Goal: Information Seeking & Learning: Check status

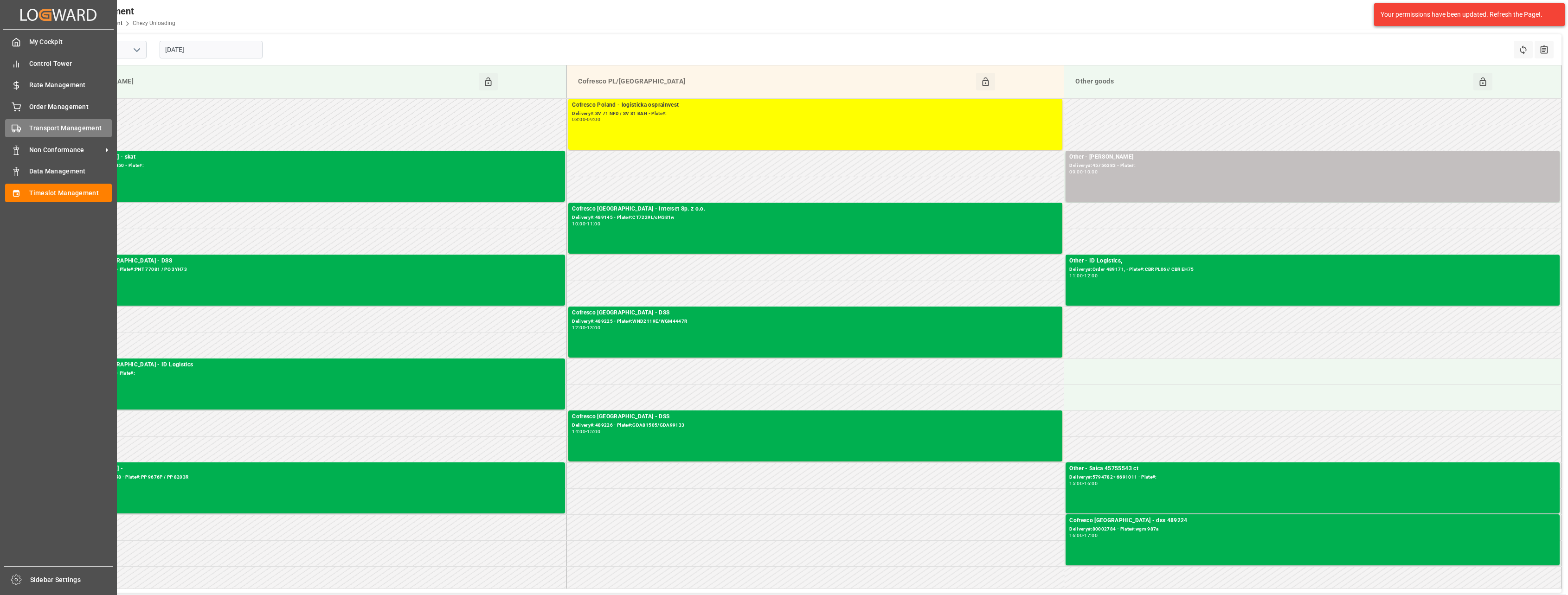
click at [25, 122] on div "Transport Management Transport Management" at bounding box center [58, 128] width 107 height 18
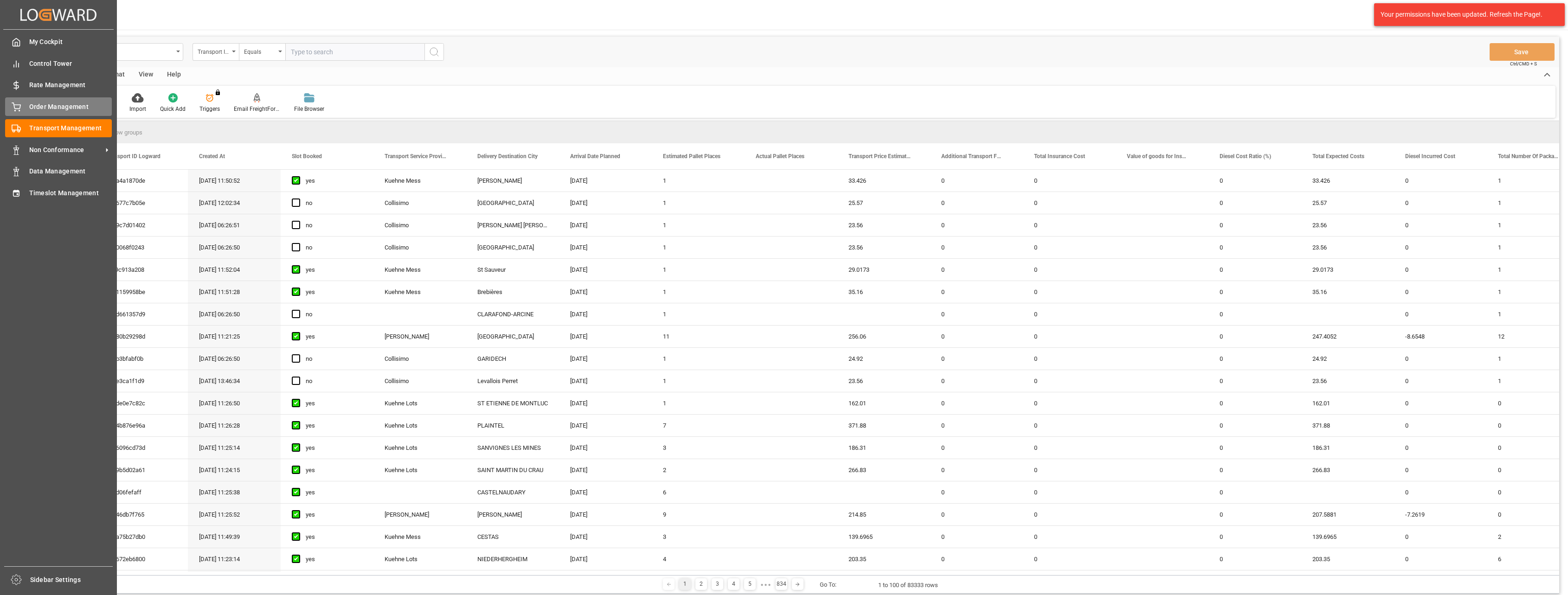
click at [36, 103] on span "Order Management" at bounding box center [71, 107] width 83 height 10
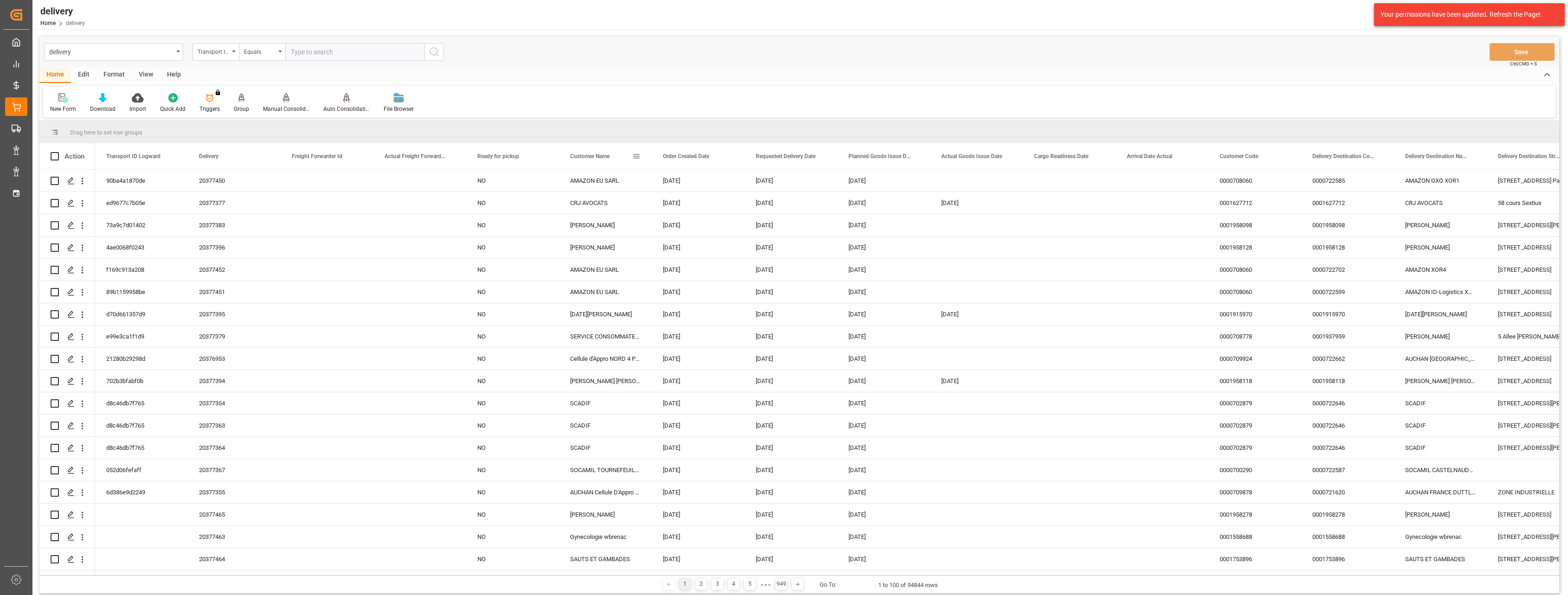
click at [635, 159] on span at bounding box center [636, 156] width 8 height 8
click at [688, 158] on span "filter" at bounding box center [685, 157] width 8 height 8
click at [678, 180] on div "Equals" at bounding box center [675, 184] width 78 height 7
click at [644, 302] on span "Contains" at bounding box center [647, 302] width 23 height 7
click at [677, 207] on input "Filter Value" at bounding box center [679, 206] width 91 height 19
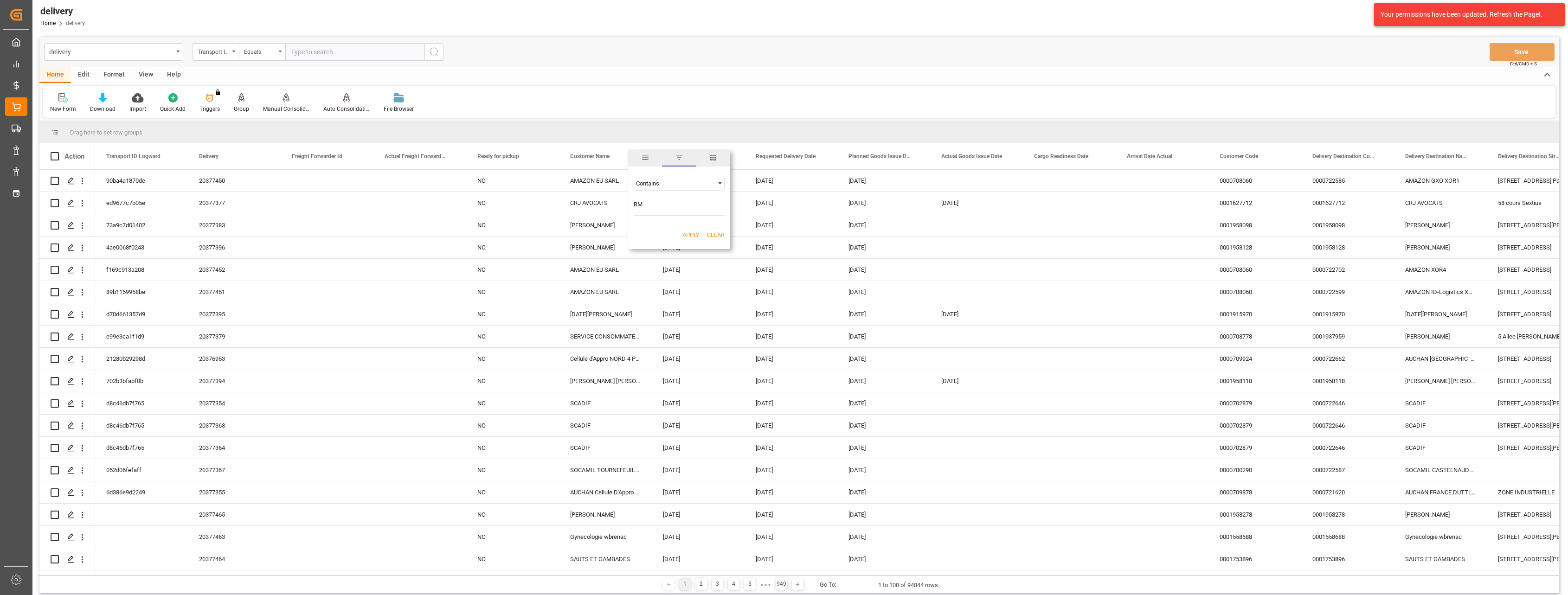
type input "BM"
click at [679, 236] on div "Apply Clear" at bounding box center [679, 235] width 102 height 24
click at [689, 236] on button "Apply" at bounding box center [691, 235] width 17 height 9
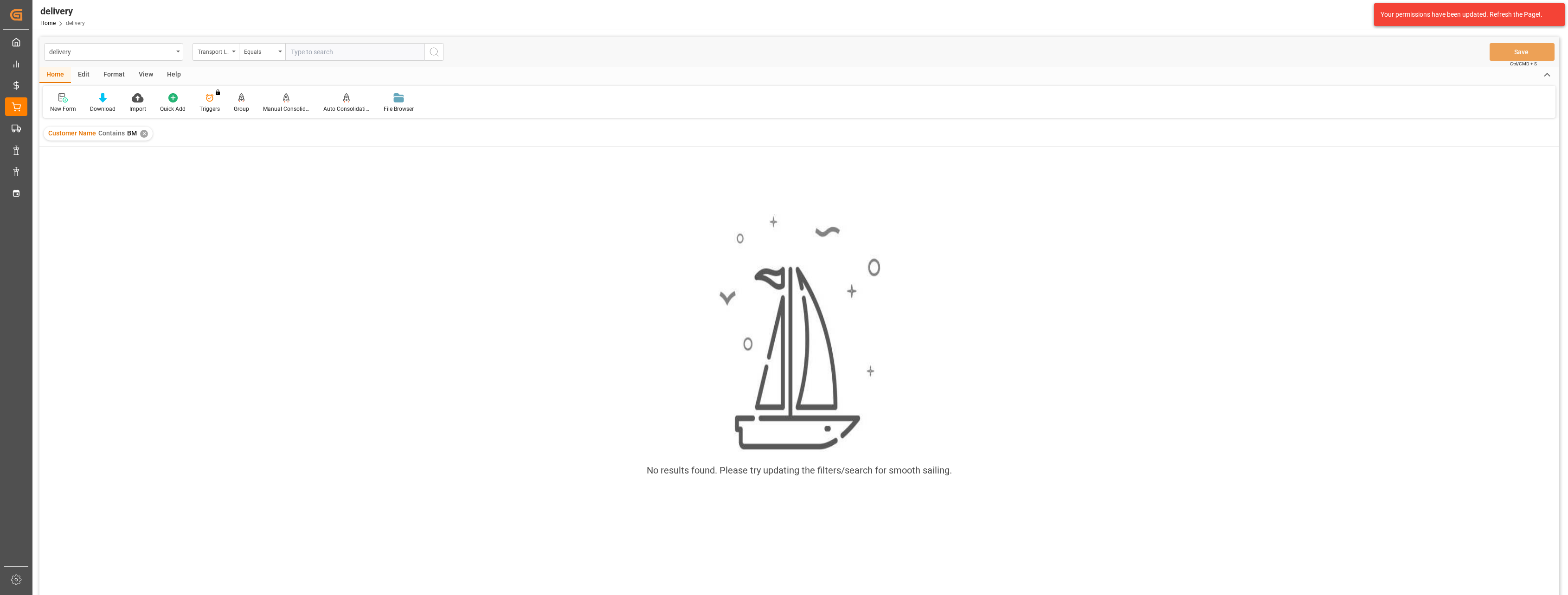
click at [142, 135] on div "✕" at bounding box center [144, 134] width 8 height 8
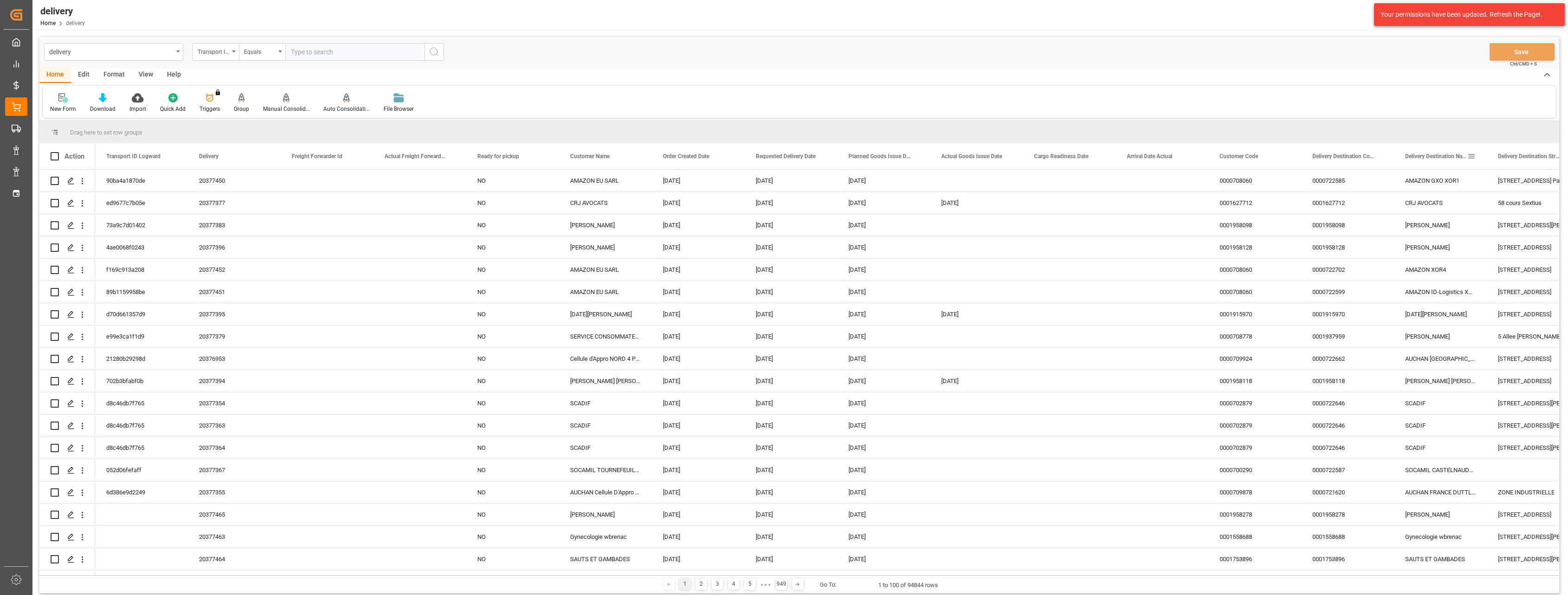
click at [1473, 155] on span at bounding box center [1471, 156] width 8 height 8
click at [1501, 186] on div "Equals" at bounding box center [1504, 184] width 78 height 7
click at [1477, 307] on div "Contains" at bounding box center [1508, 302] width 91 height 15
click at [1483, 208] on input "Filter Value" at bounding box center [1508, 206] width 91 height 19
type input "B"
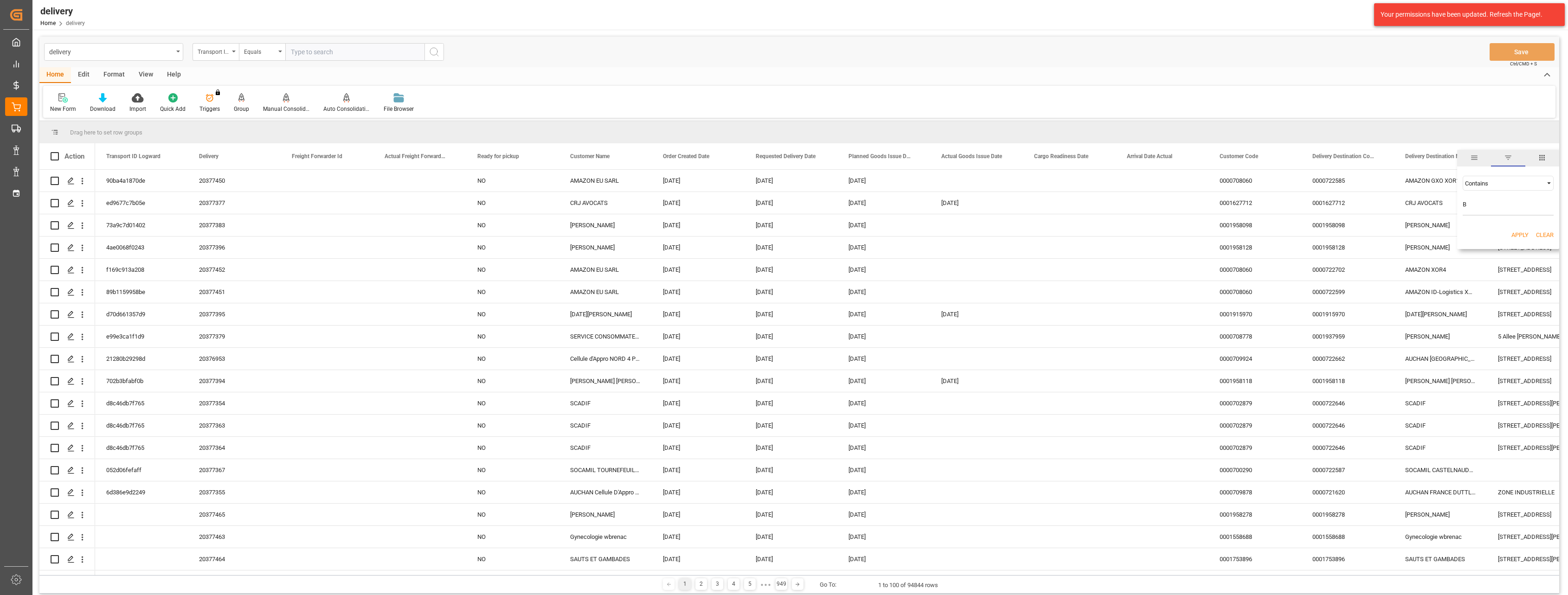
click at [1516, 233] on button "Apply" at bounding box center [1520, 235] width 17 height 9
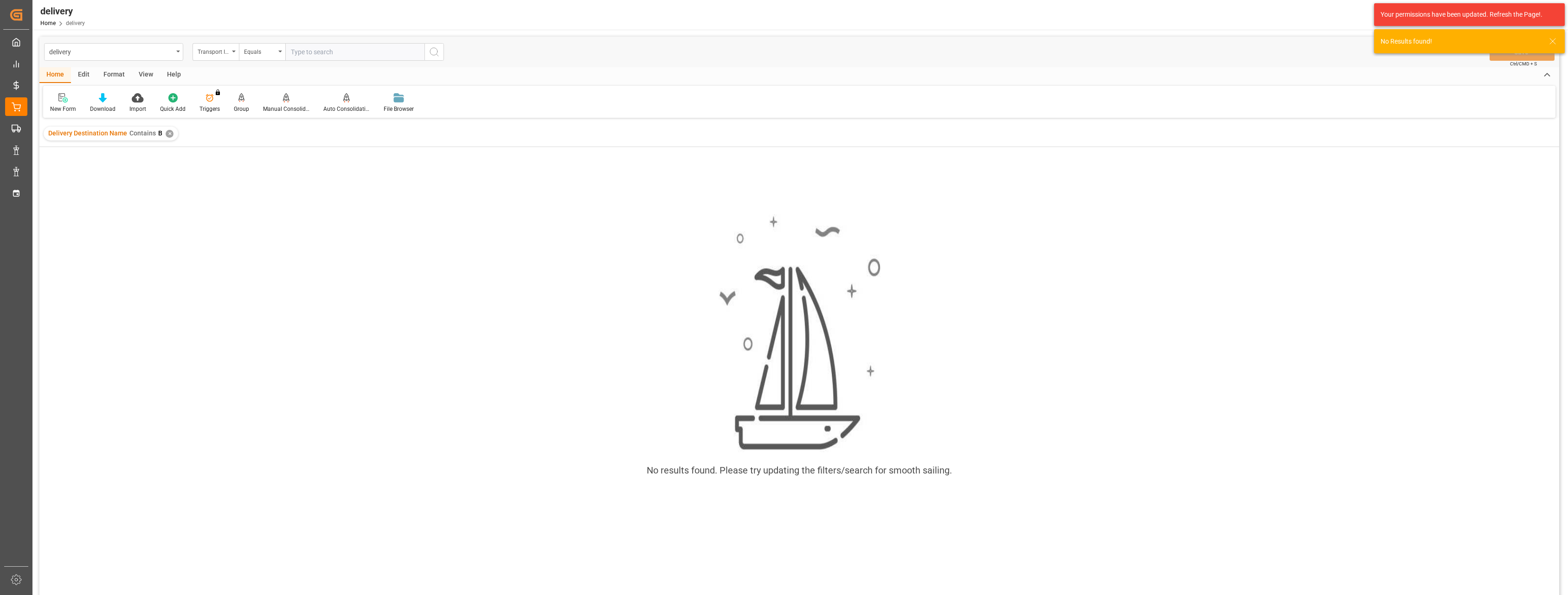
click at [170, 130] on div "Delivery Destination Name Contains B ✕" at bounding box center [111, 133] width 135 height 14
click at [170, 131] on div "✕" at bounding box center [170, 134] width 8 height 8
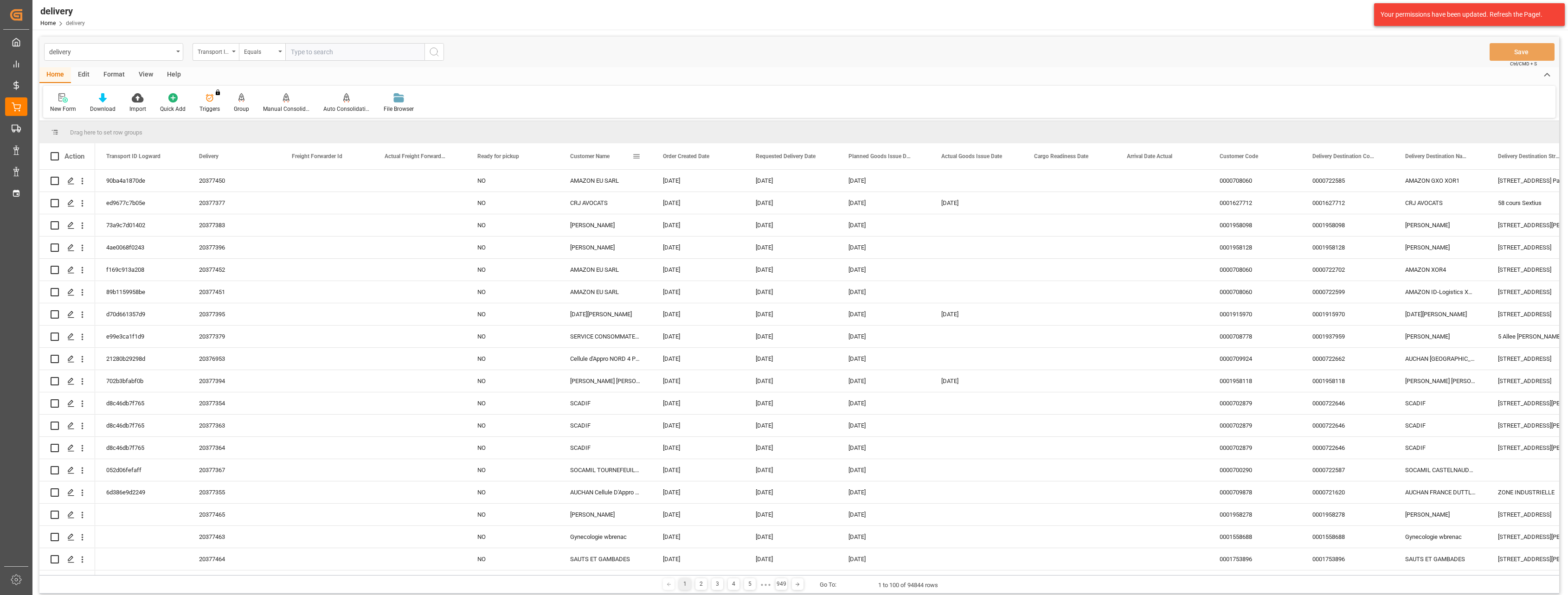
click at [634, 157] on span at bounding box center [636, 156] width 8 height 8
click at [648, 209] on input "Filter Value" at bounding box center [679, 206] width 91 height 19
type input "B&M France SAS"
click at [686, 234] on button "Apply" at bounding box center [691, 235] width 17 height 9
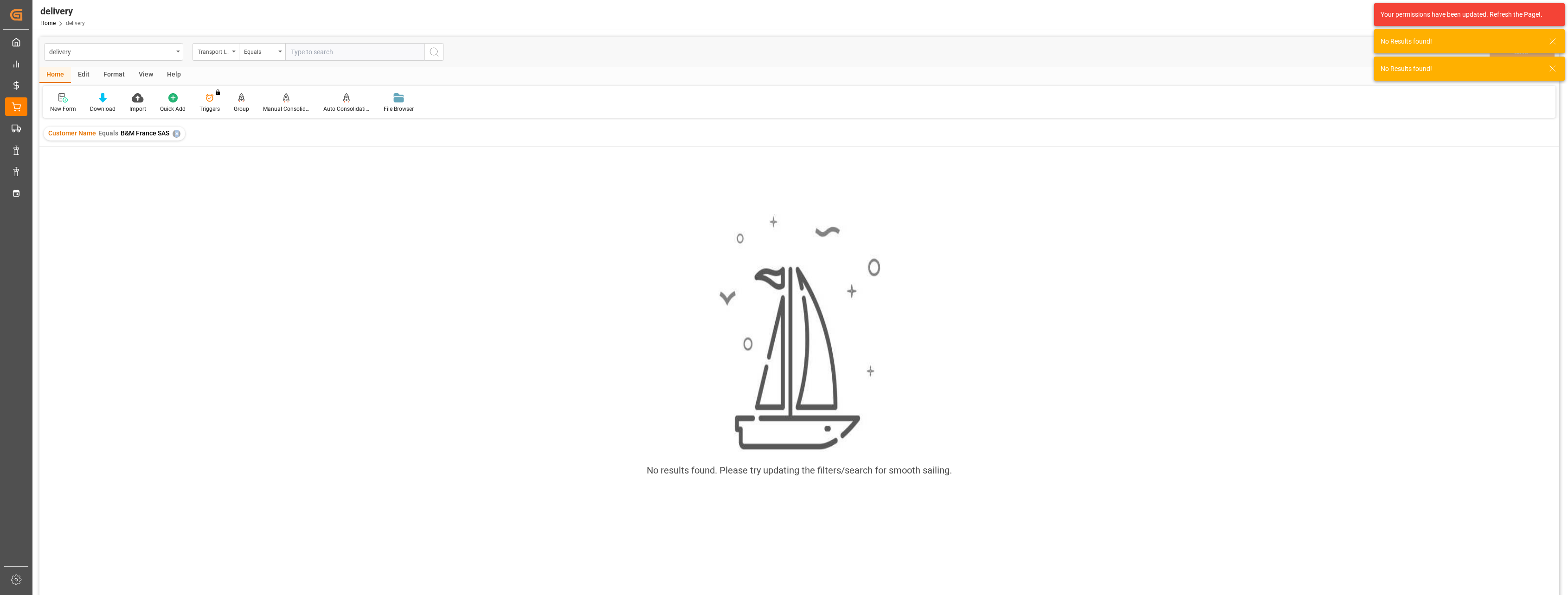
click at [175, 133] on div "✕" at bounding box center [176, 134] width 8 height 8
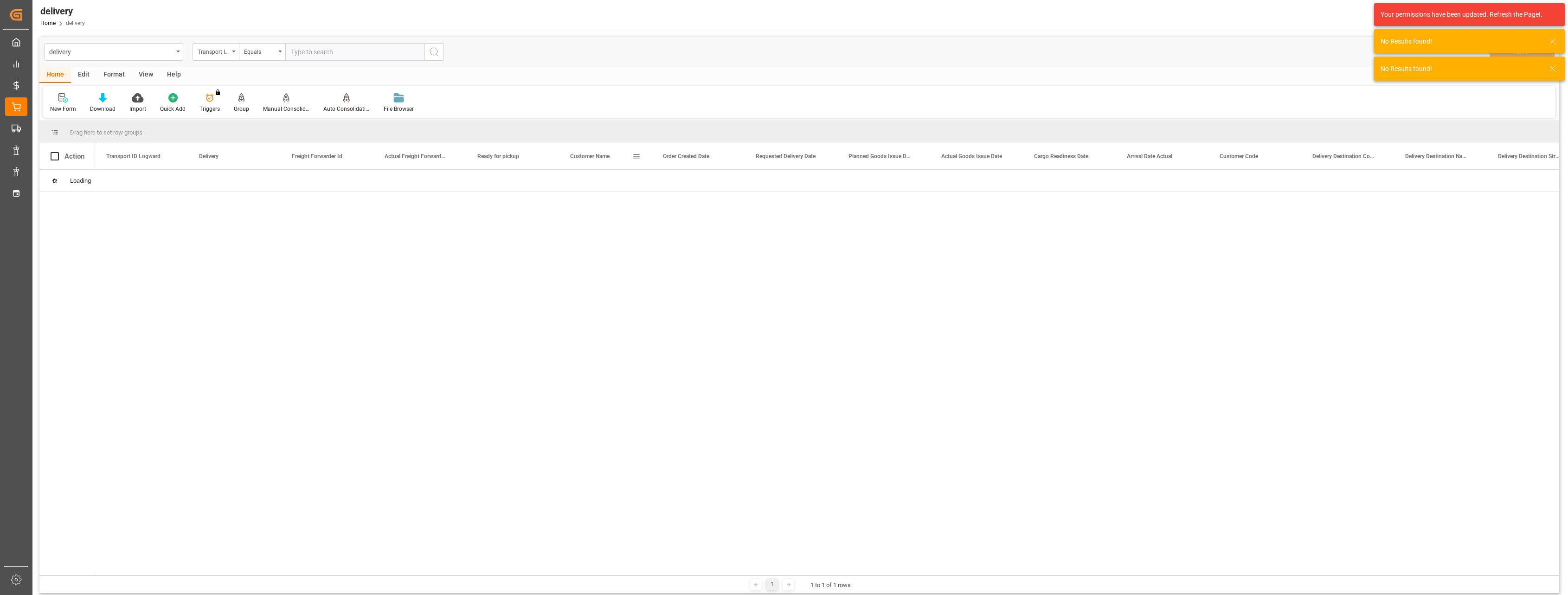
click at [637, 154] on span at bounding box center [636, 156] width 8 height 8
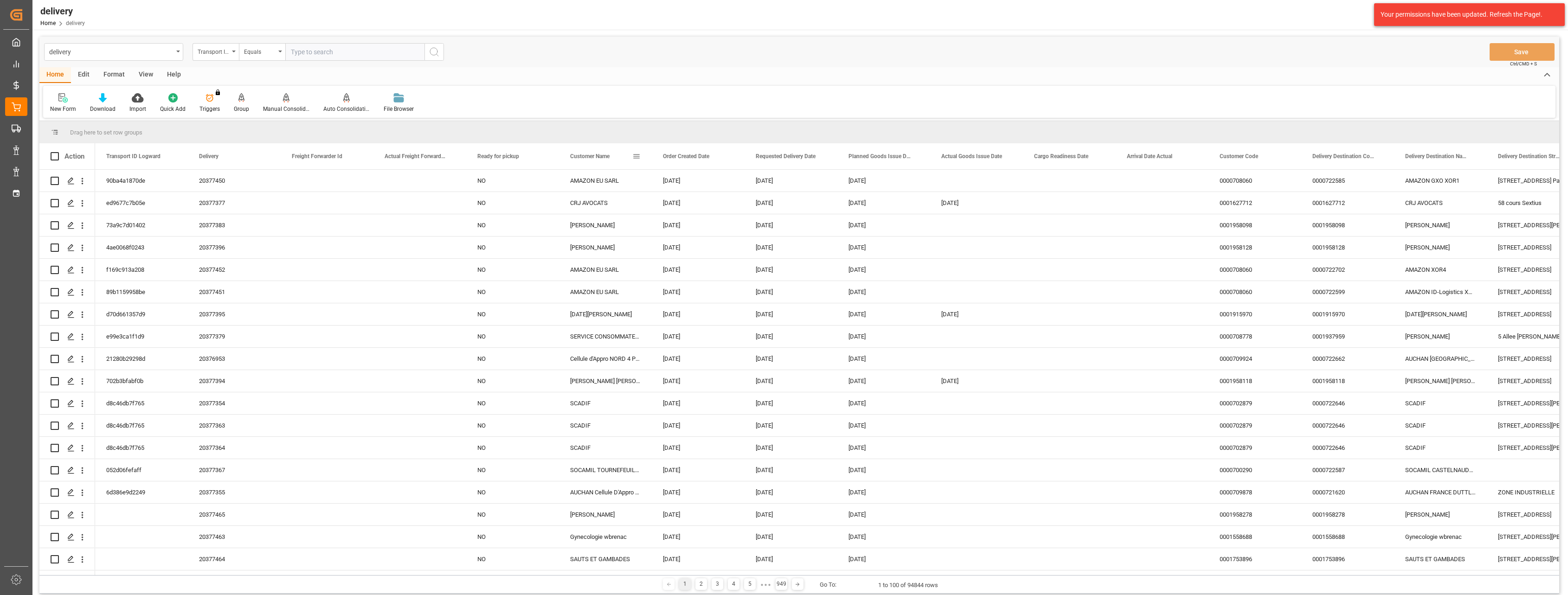
click at [634, 156] on span at bounding box center [636, 156] width 8 height 8
click at [688, 182] on div "Equals" at bounding box center [675, 184] width 78 height 7
click at [653, 298] on div "Contains" at bounding box center [679, 302] width 91 height 15
click at [661, 210] on input "Filter Value" at bounding box center [679, 206] width 91 height 19
paste input "B&M France SAS"
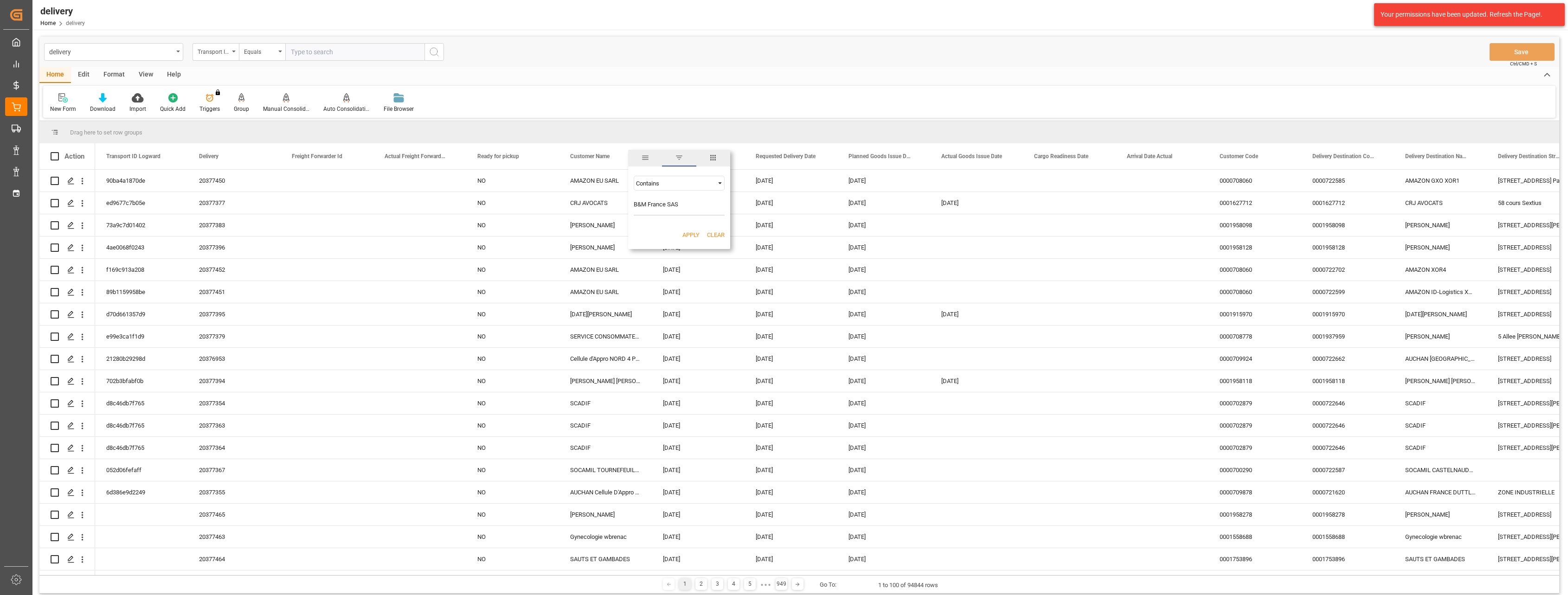
drag, startPoint x: 648, startPoint y: 206, endPoint x: 715, endPoint y: 212, distance: 67.3
click at [715, 212] on input "B&M France SAS" at bounding box center [679, 206] width 91 height 19
type input "B&M"
drag, startPoint x: 724, startPoint y: 191, endPoint x: 713, endPoint y: 194, distance: 11.4
click at [719, 192] on div "Contains B&M AND OR Equals" at bounding box center [679, 196] width 102 height 55
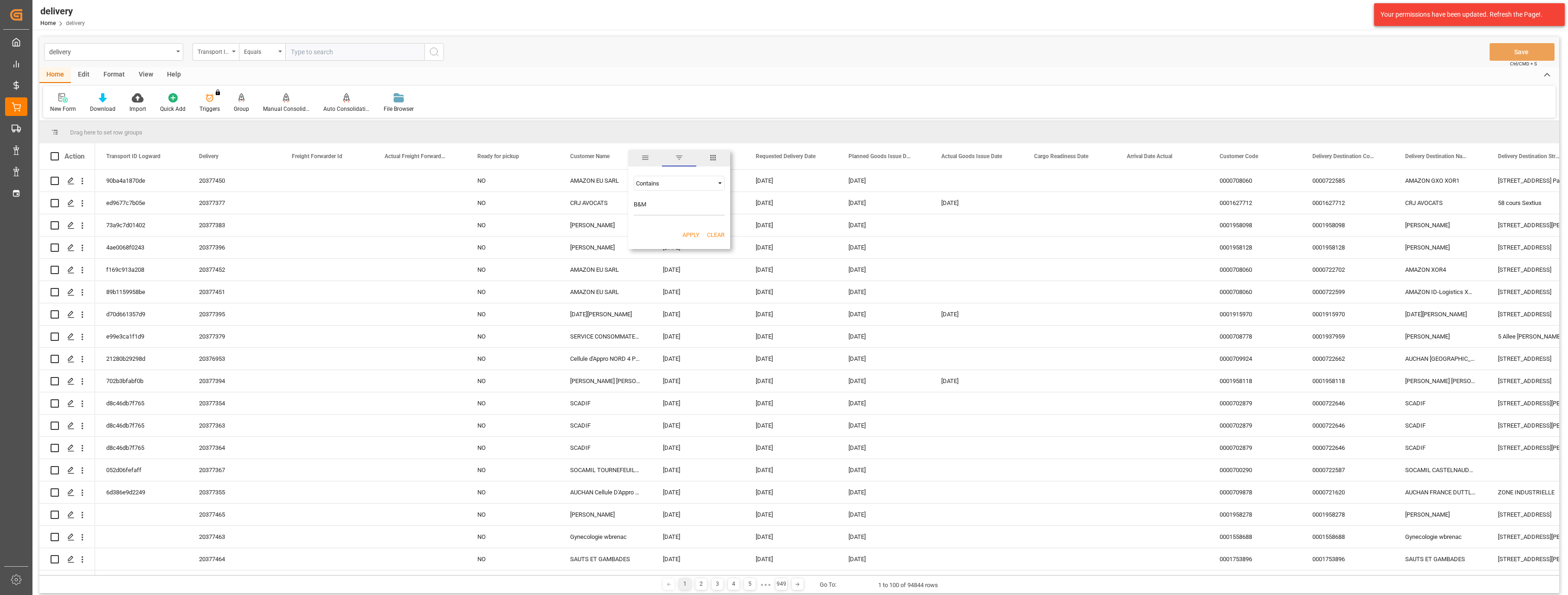
click at [691, 237] on button "Apply" at bounding box center [691, 235] width 17 height 9
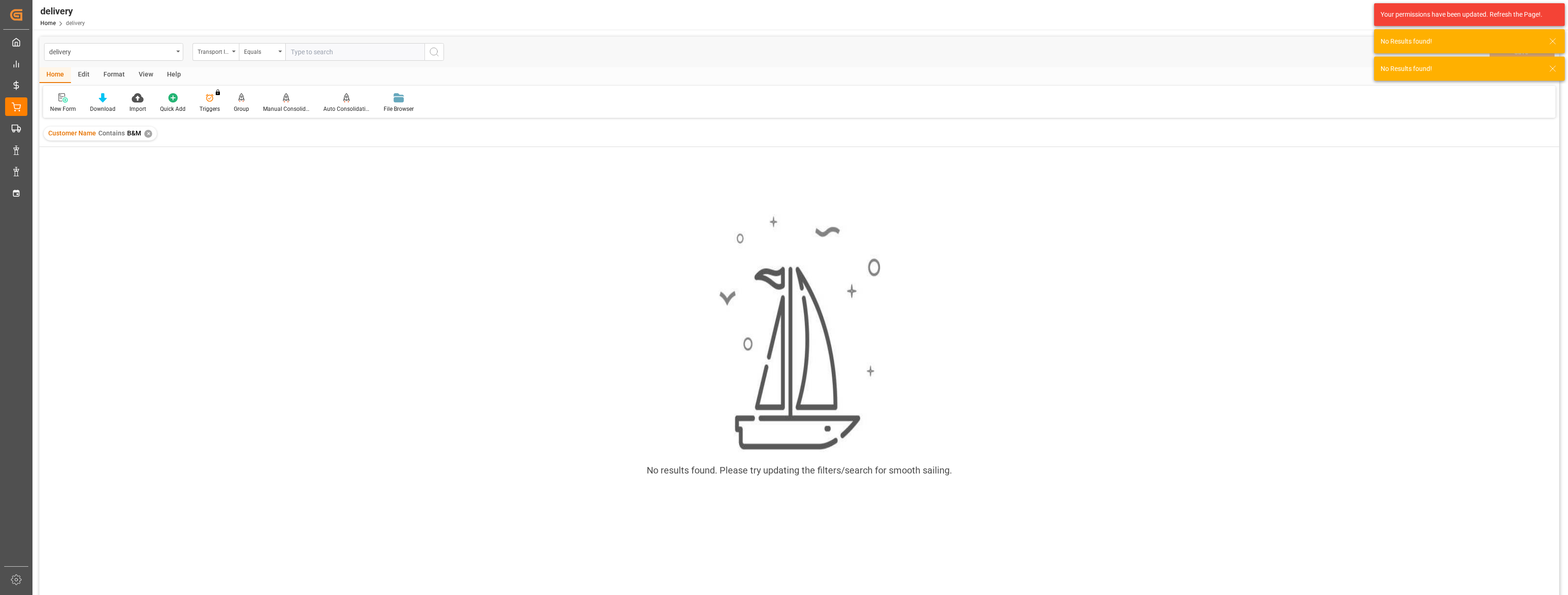
click at [150, 135] on div "✕" at bounding box center [148, 134] width 8 height 8
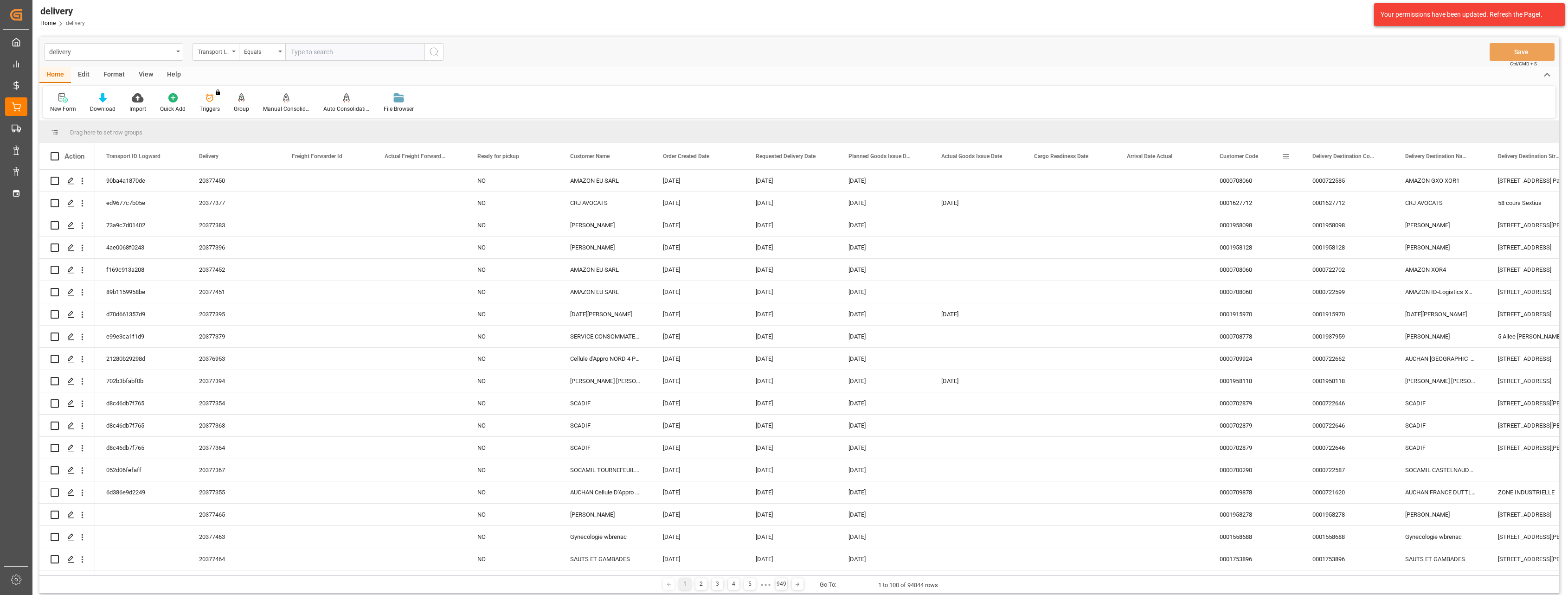
click at [1288, 154] on span at bounding box center [1286, 156] width 8 height 8
click at [1295, 208] on input "Filter Value" at bounding box center [1329, 206] width 91 height 19
click at [1313, 195] on div "Equals AND OR Equals" at bounding box center [1329, 196] width 102 height 55
click at [1304, 204] on input "Filter Value" at bounding box center [1329, 206] width 91 height 19
paste input "709940"
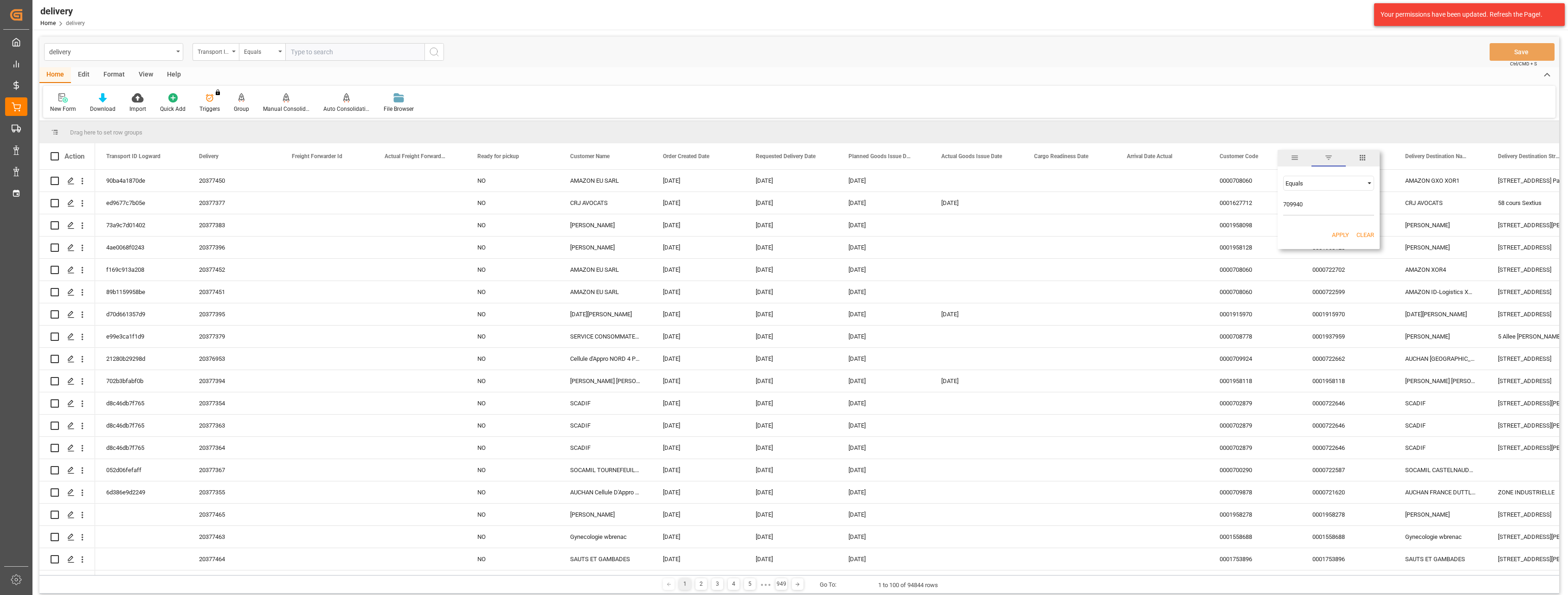
type input "709940"
click at [1332, 234] on button "Apply" at bounding box center [1341, 235] width 17 height 9
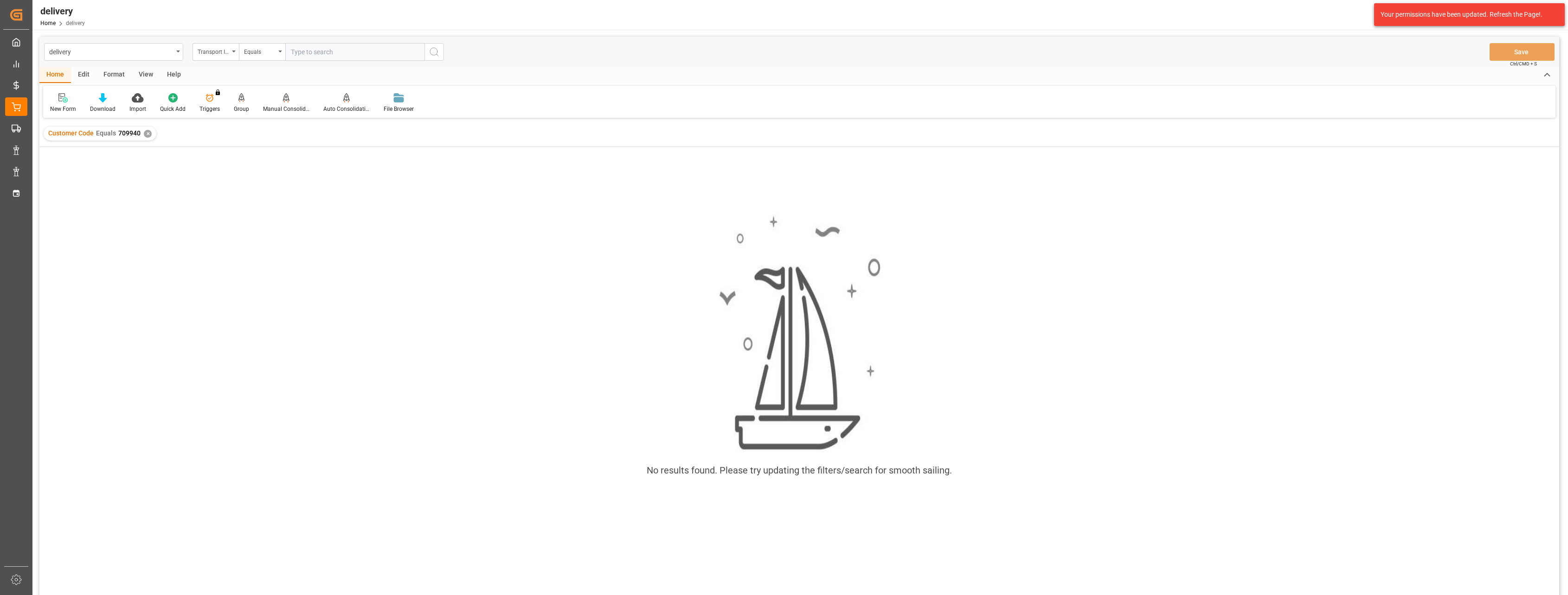
click at [152, 135] on div "Customer Code Equals 709940 ✕" at bounding box center [100, 133] width 113 height 14
click at [150, 135] on div "✕" at bounding box center [148, 134] width 8 height 8
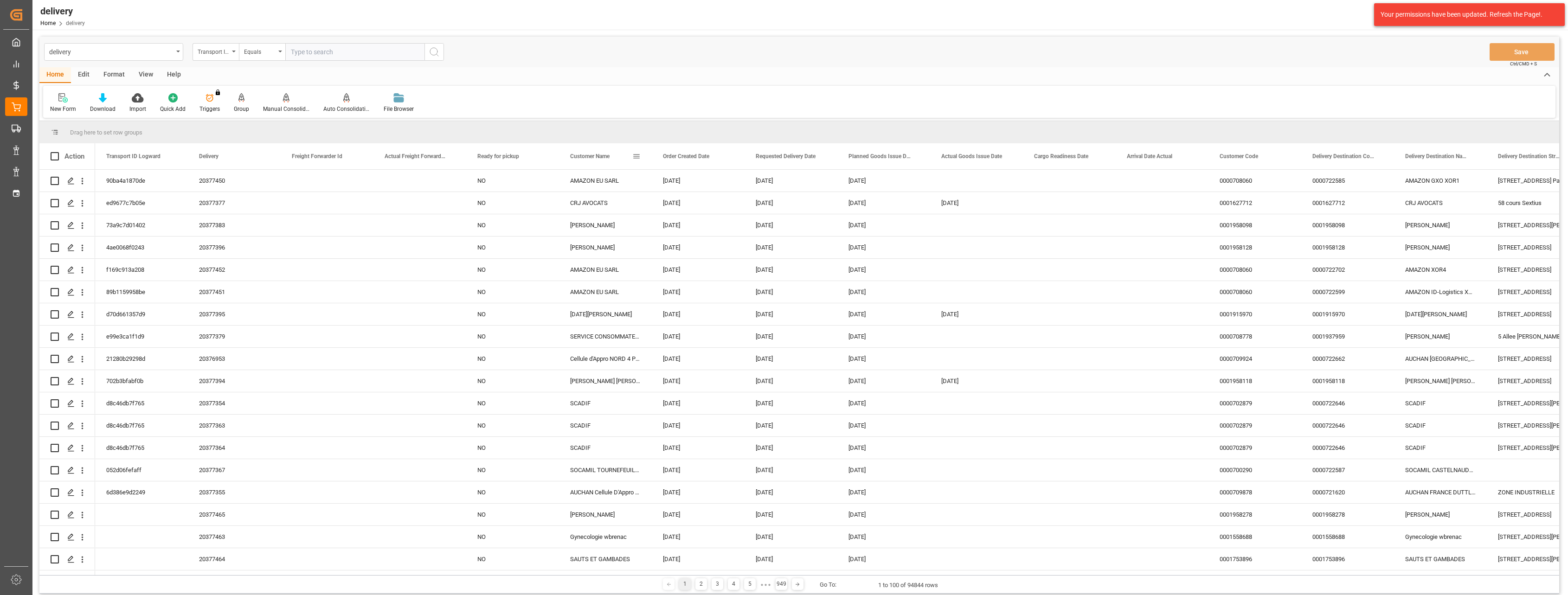
click at [633, 157] on span at bounding box center [636, 156] width 8 height 8
click at [640, 201] on input "Filter Value" at bounding box center [679, 206] width 91 height 19
type input "B"
click at [597, 103] on div "New Form Download Import Quick Add Triggers You do not have permission for Trig…" at bounding box center [799, 102] width 1512 height 32
